Goal: Find specific page/section: Find specific page/section

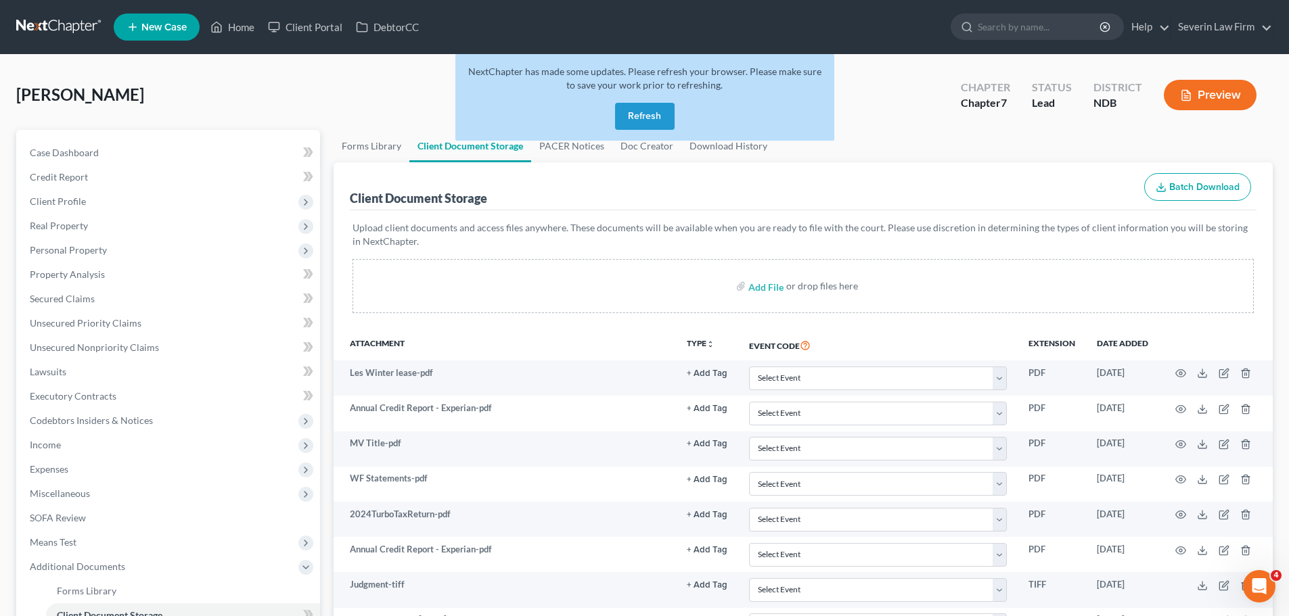
click at [654, 119] on button "Refresh" at bounding box center [645, 116] width 60 height 27
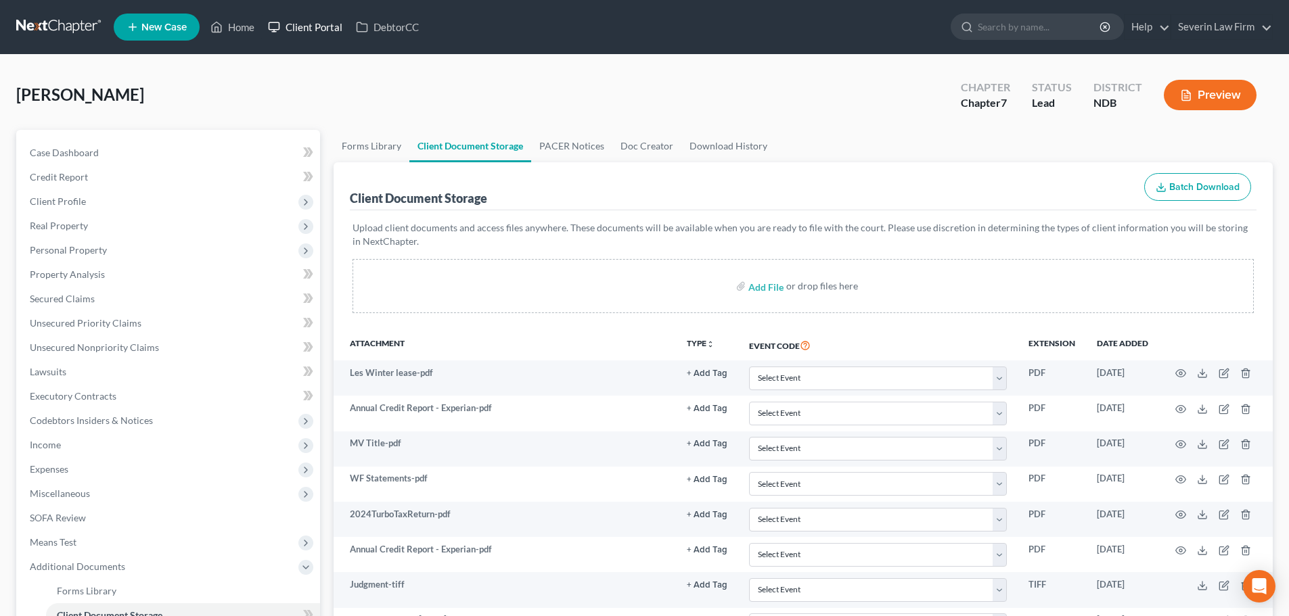
click at [306, 29] on link "Client Portal" at bounding box center [305, 27] width 88 height 24
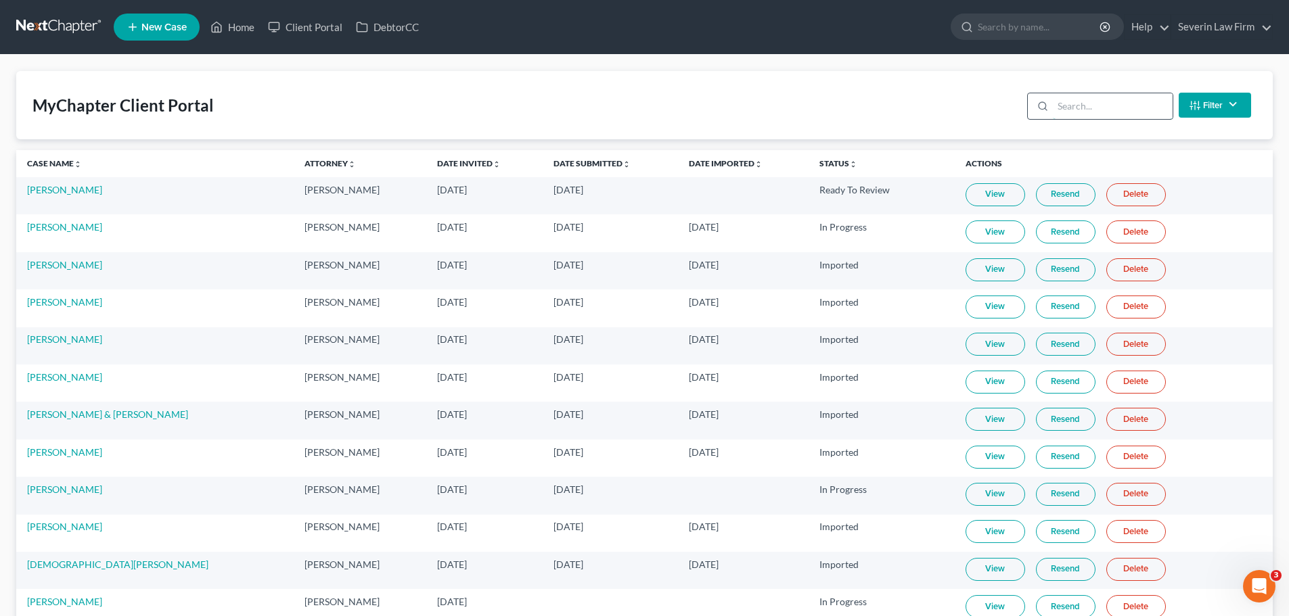
click at [1070, 109] on input "search" at bounding box center [1113, 106] width 120 height 26
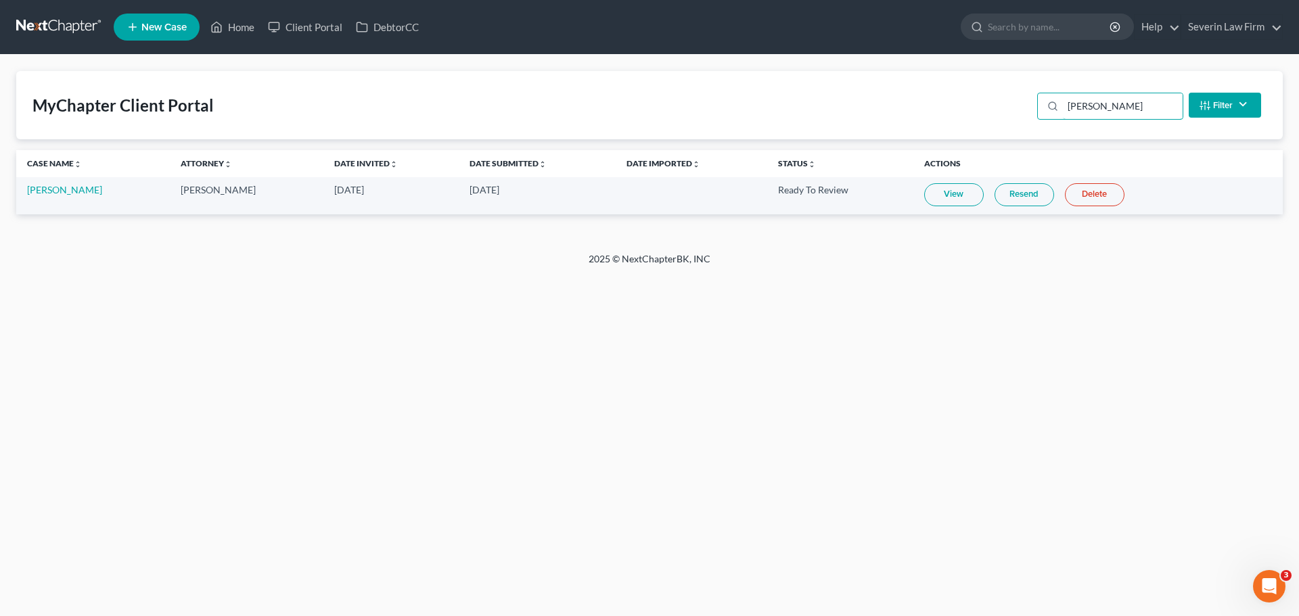
type input "fisher"
click at [952, 190] on link "View" at bounding box center [954, 194] width 60 height 23
click at [1038, 11] on ul "New Case Home Client Portal DebtorCC - No Result - See all results Or Press Ent…" at bounding box center [698, 26] width 1169 height 35
drag, startPoint x: 1100, startPoint y: 104, endPoint x: 1129, endPoint y: 104, distance: 29.8
click at [1123, 106] on input "fisher" at bounding box center [1123, 106] width 120 height 26
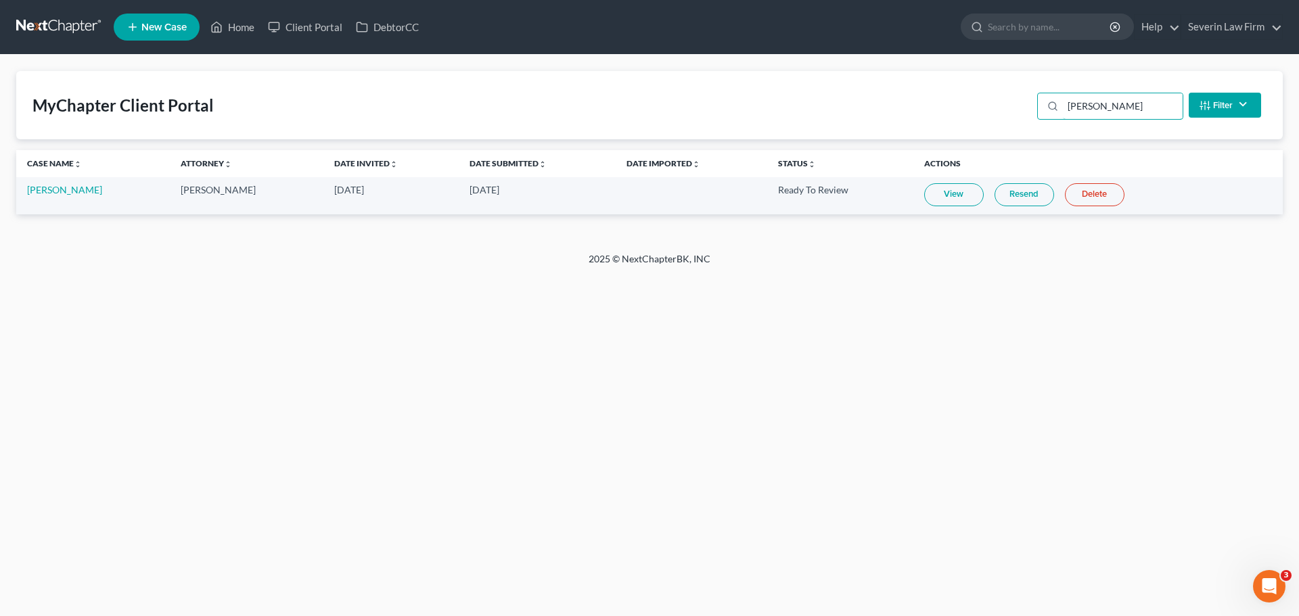
drag, startPoint x: 1157, startPoint y: 102, endPoint x: 1035, endPoint y: 102, distance: 122.5
click at [1035, 102] on div "fisher Filter Status Filter... Invited In Progress Ready To Review Reviewed Imp…" at bounding box center [1149, 105] width 235 height 36
type input "brege"
click at [244, 27] on link "Home" at bounding box center [233, 27] width 58 height 24
